Goal: Transaction & Acquisition: Purchase product/service

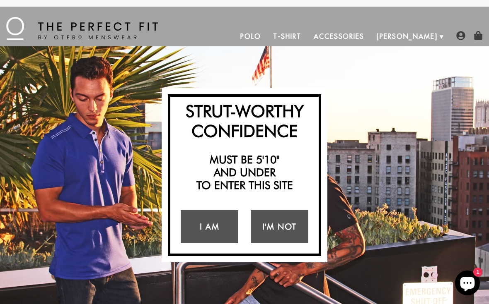
click at [207, 233] on link "I Am" at bounding box center [210, 226] width 58 height 33
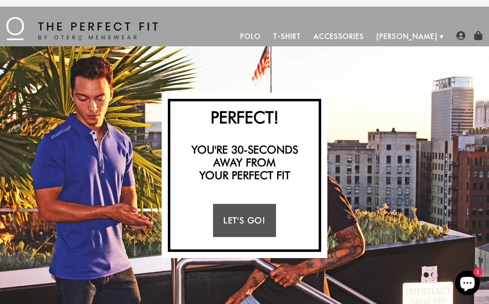
click at [441, 135] on div "Strut-Worthy Confidence Must be 5'10" and under to enter this site I Am I'm Not…" at bounding box center [244, 175] width 489 height 258
click at [267, 39] on link "Polo" at bounding box center [250, 37] width 33 height 20
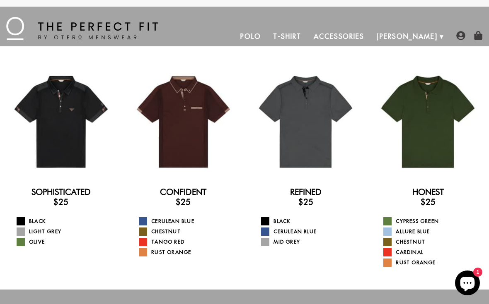
click at [313, 124] on div at bounding box center [306, 122] width 110 height 110
